Goal: Task Accomplishment & Management: Manage account settings

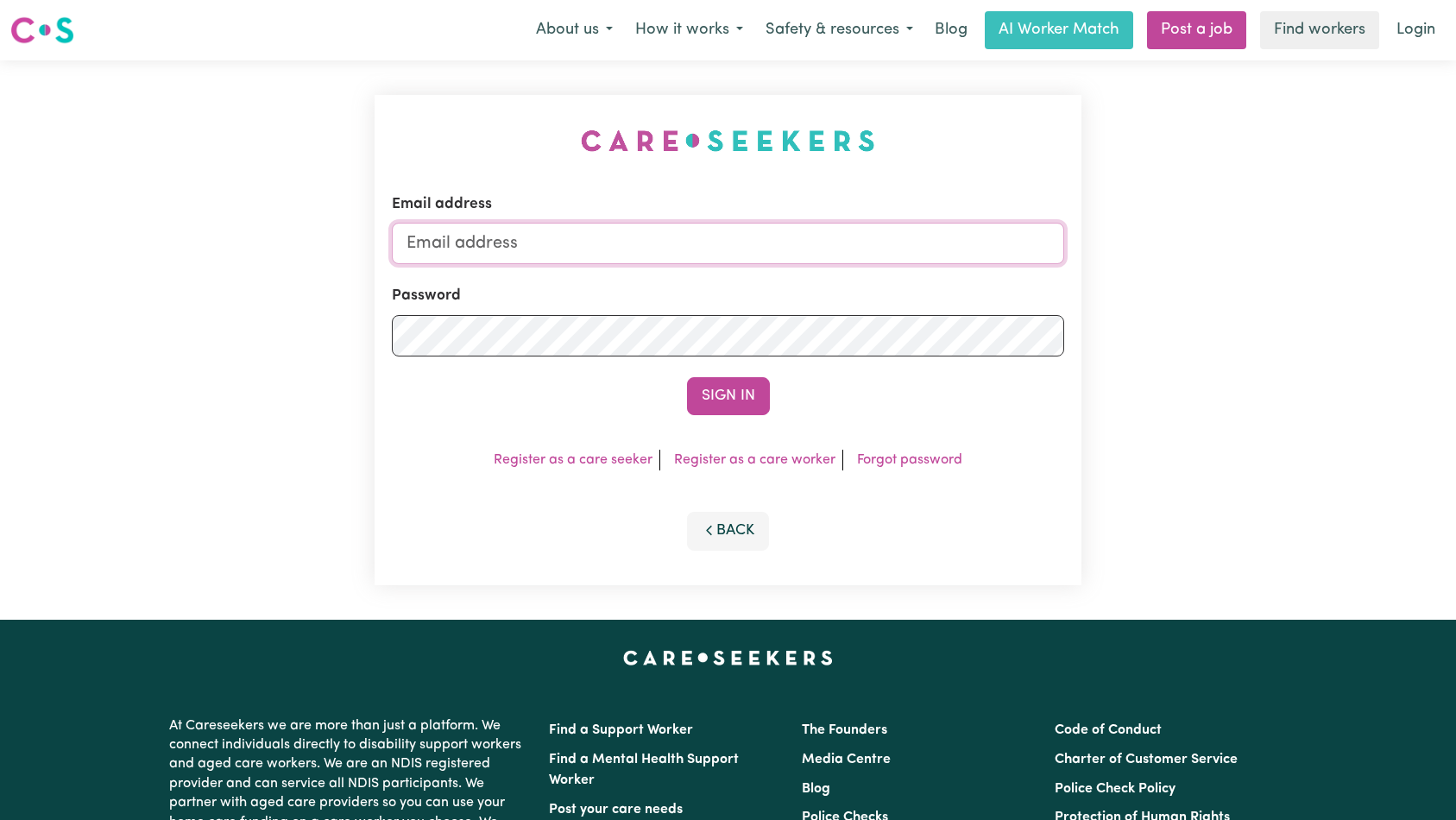
click at [735, 233] on input "Email address" at bounding box center [728, 243] width 673 height 41
type input "[EMAIL_ADDRESS][DOMAIN_NAME]"
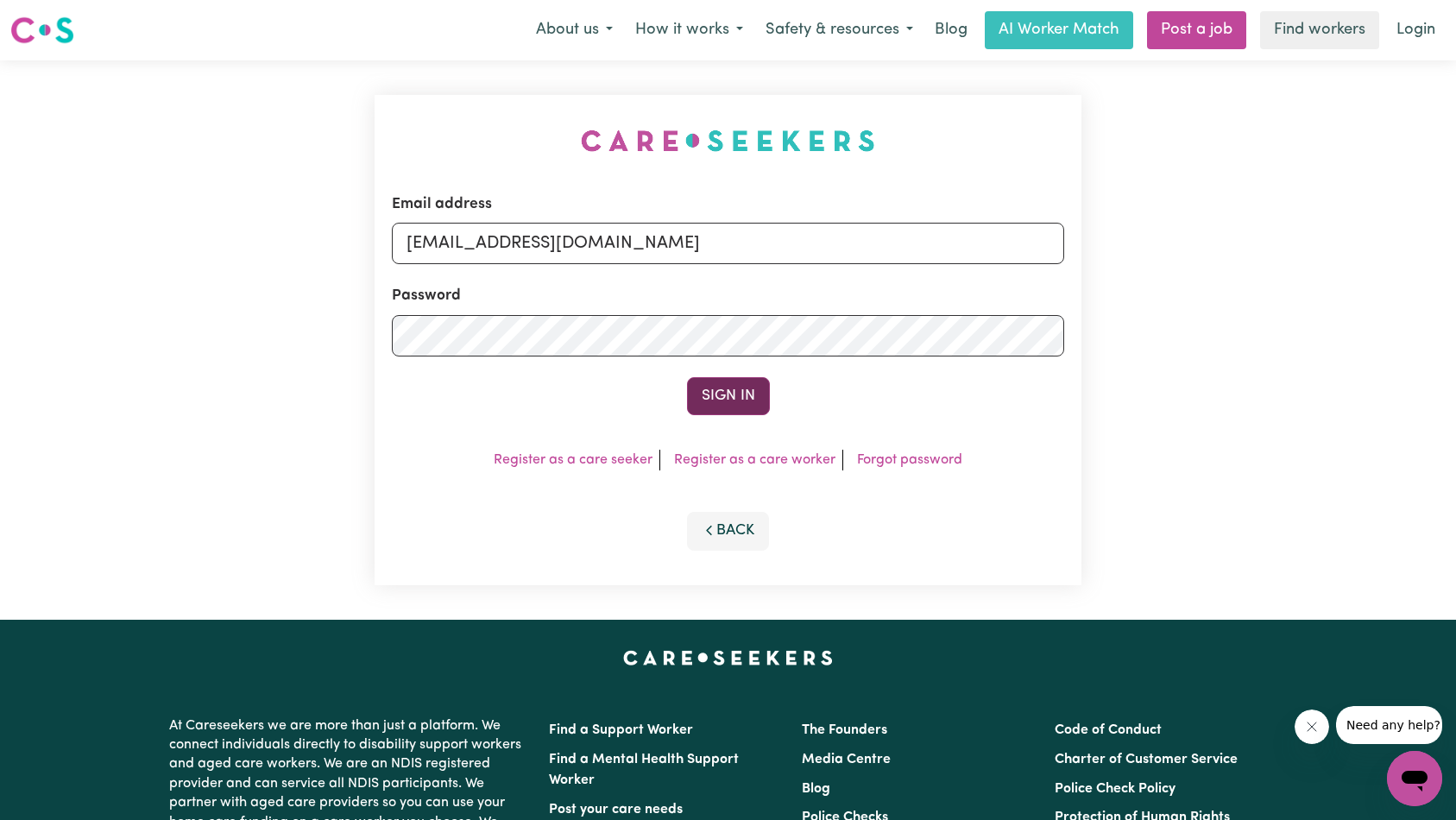
click at [711, 396] on button "Sign In" at bounding box center [728, 397] width 83 height 38
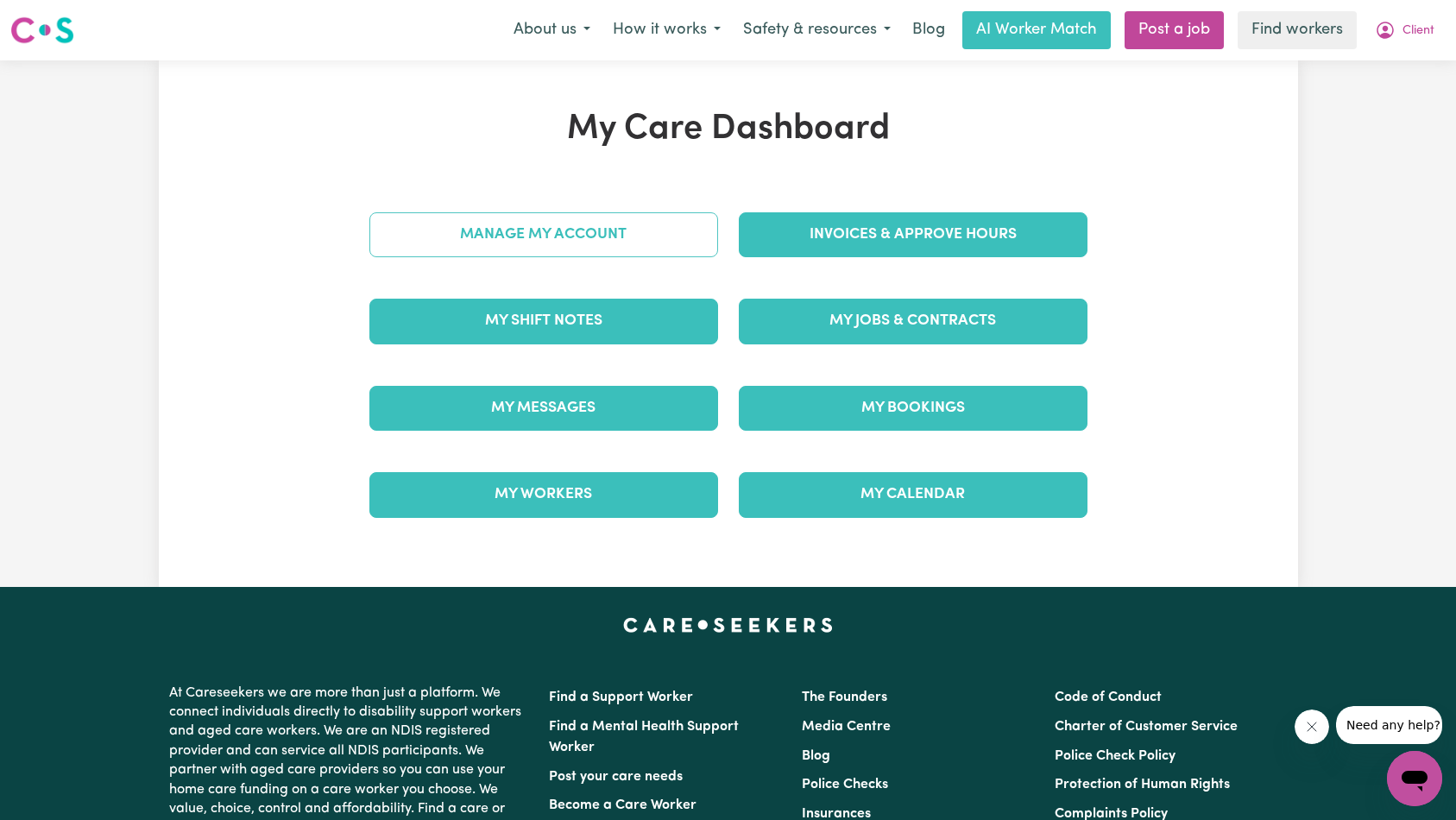
click at [583, 233] on link "Manage My Account" at bounding box center [544, 235] width 349 height 45
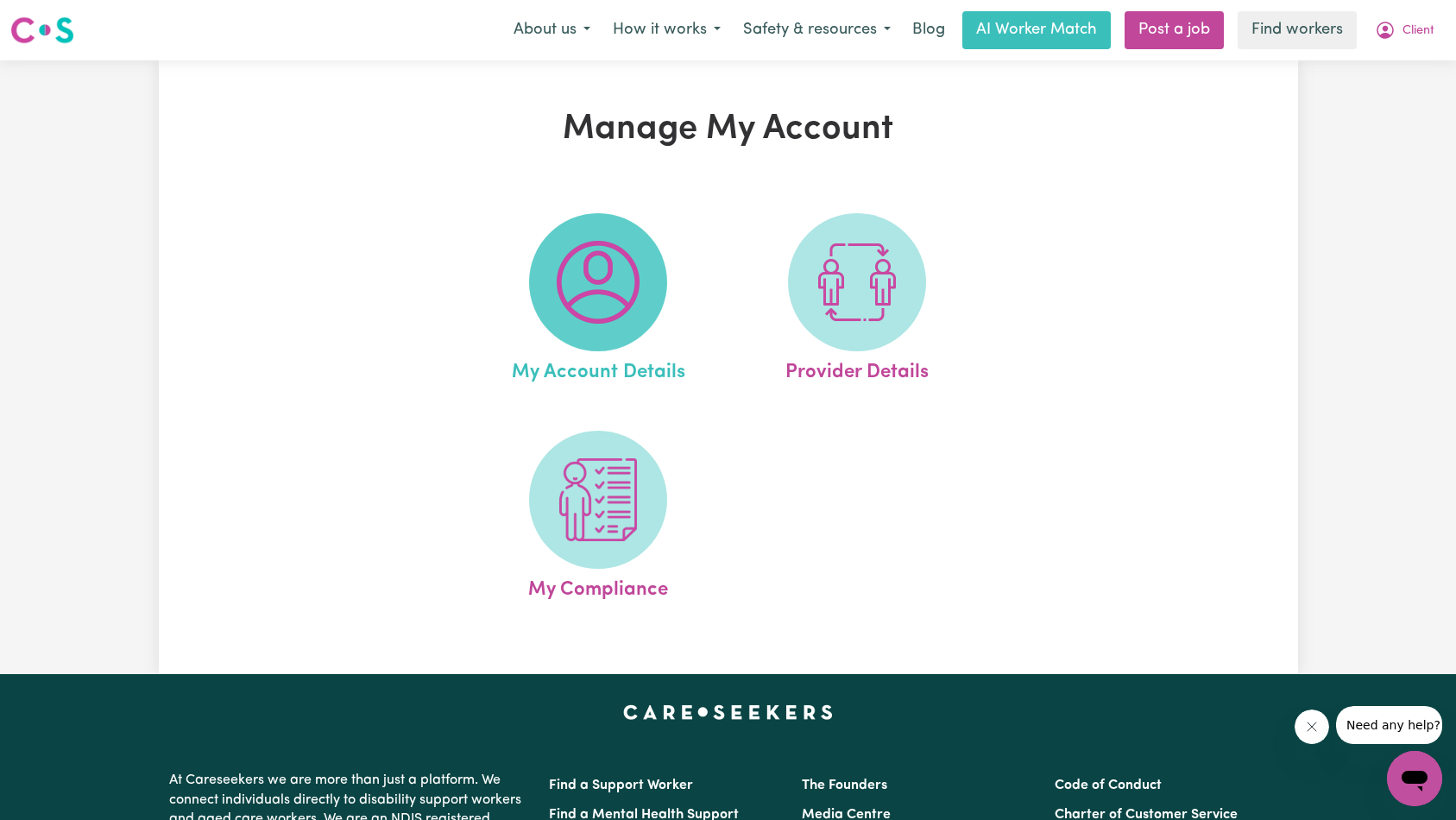
click at [569, 305] on img at bounding box center [598, 282] width 83 height 83
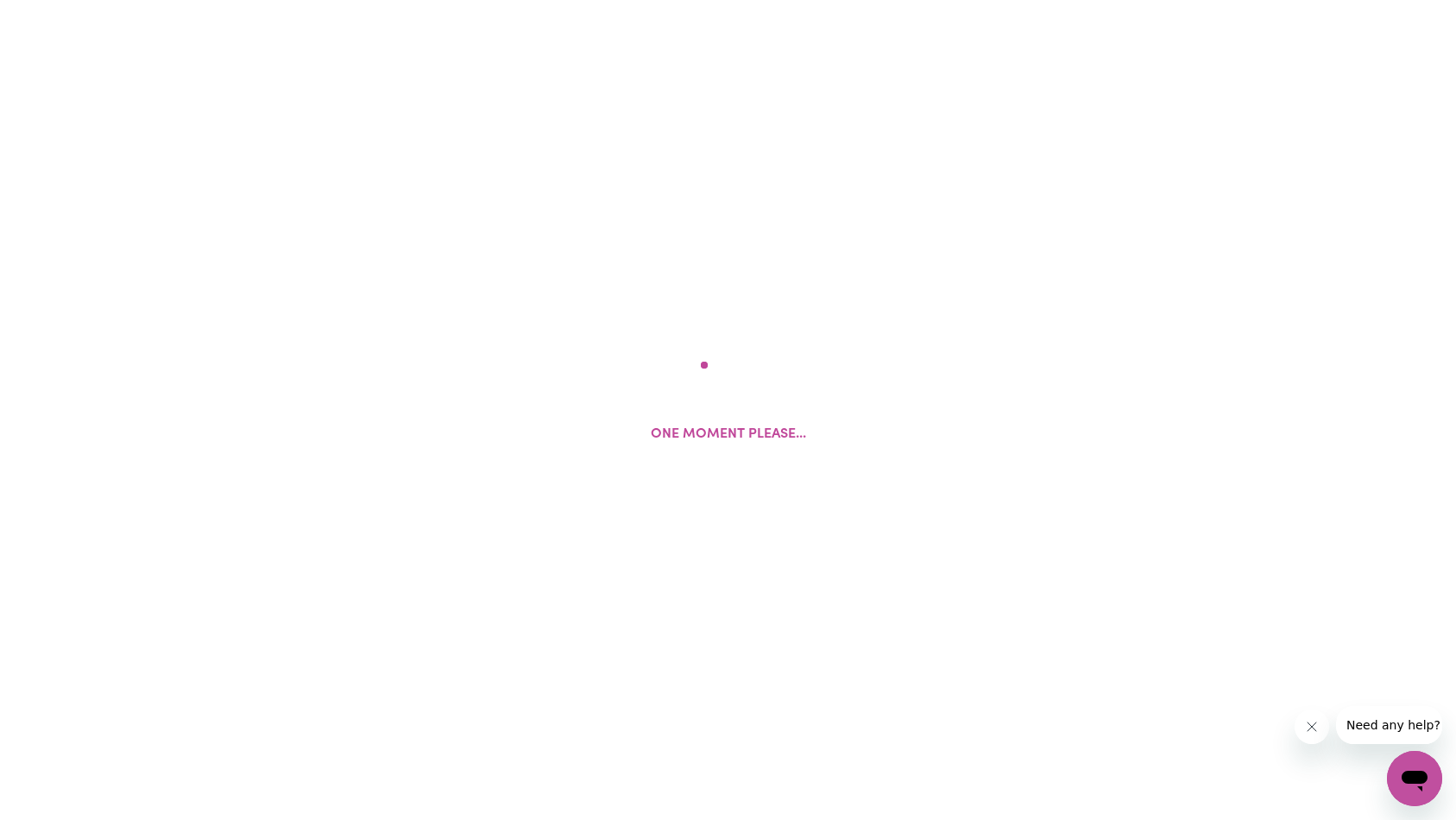
select select "[DEMOGRAPHIC_DATA]"
select select "email"
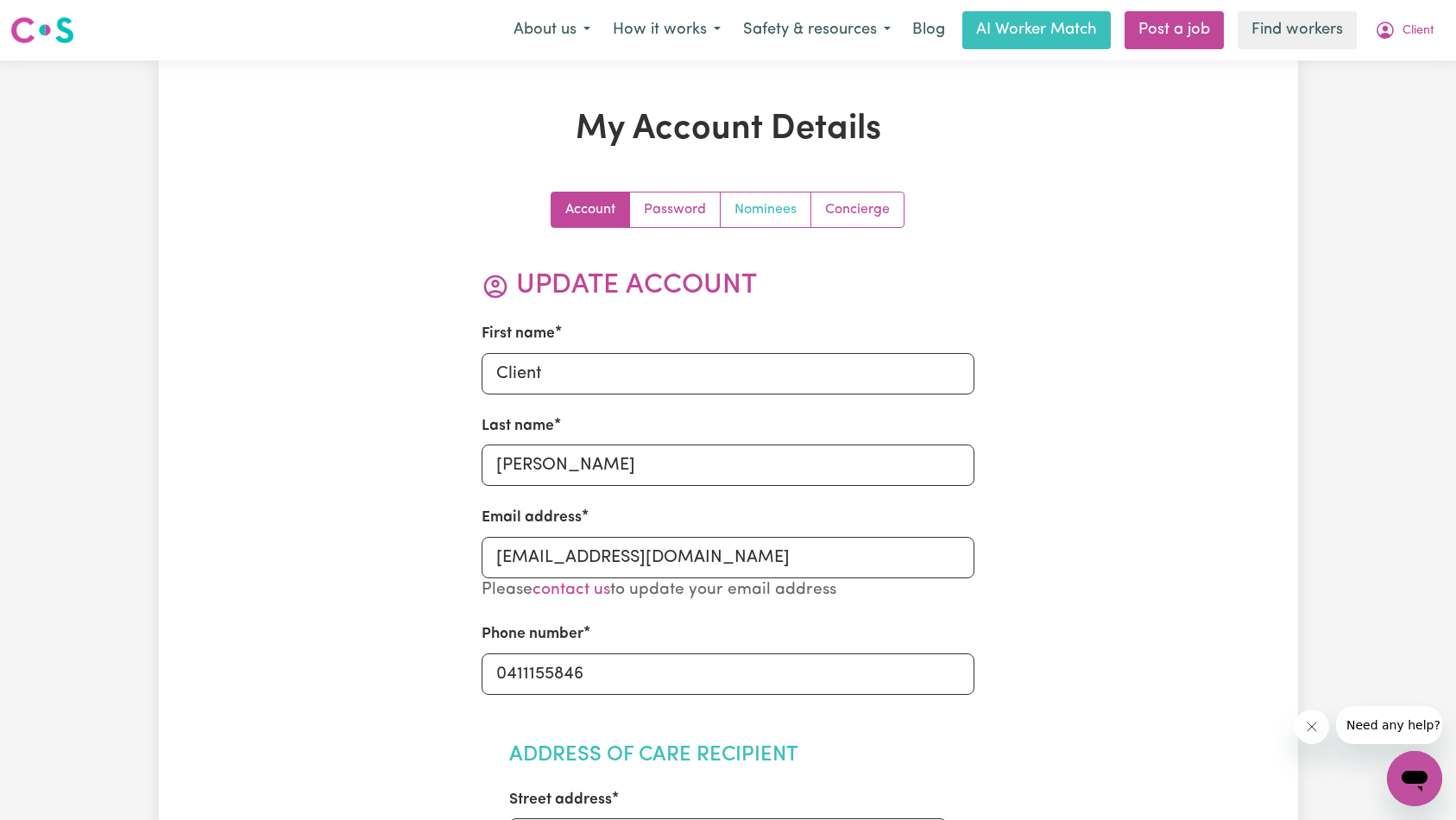
click at [790, 222] on link "Nominees" at bounding box center [766, 210] width 91 height 34
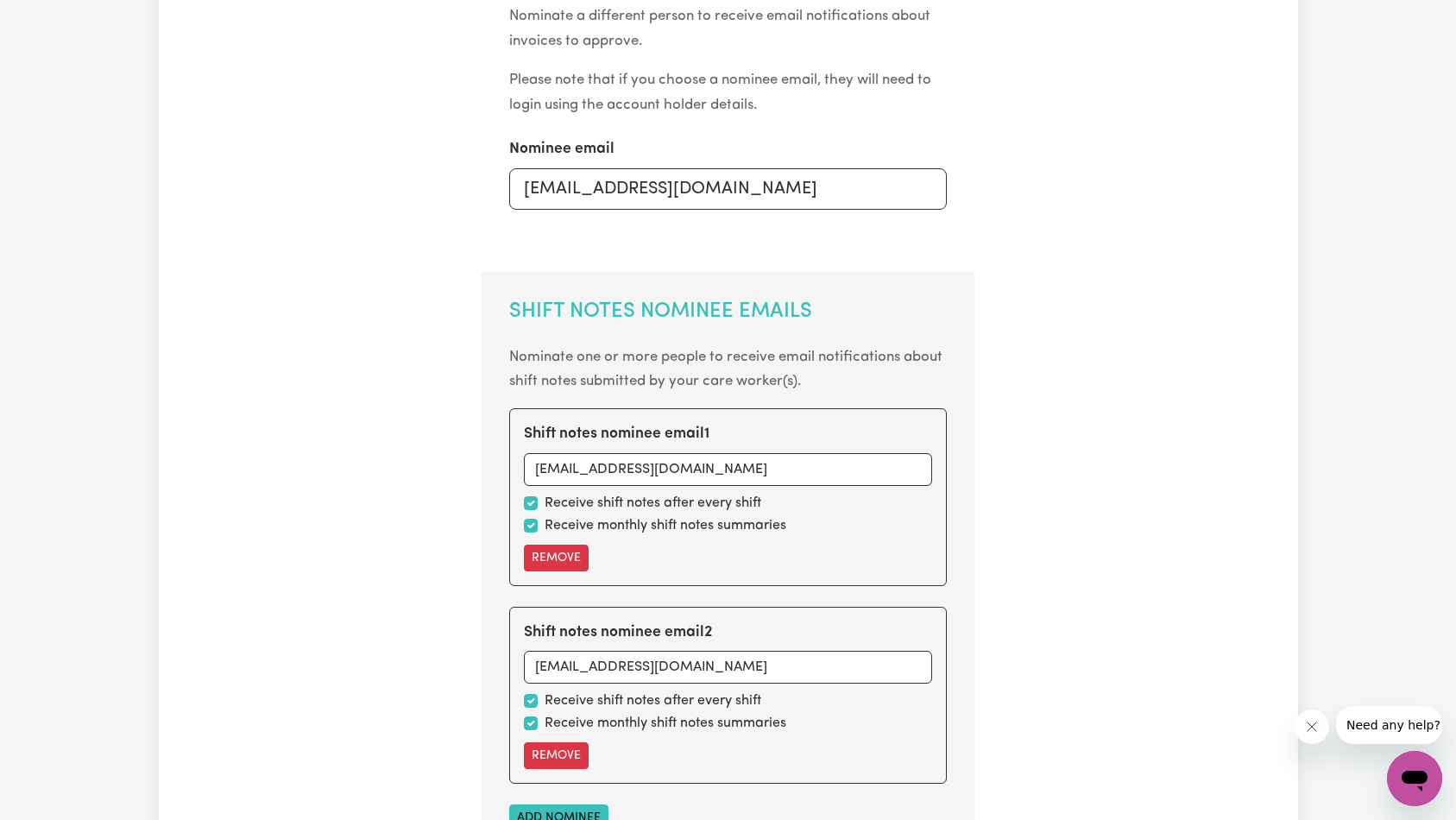
scroll to position [482, 0]
